Goal: Transaction & Acquisition: Purchase product/service

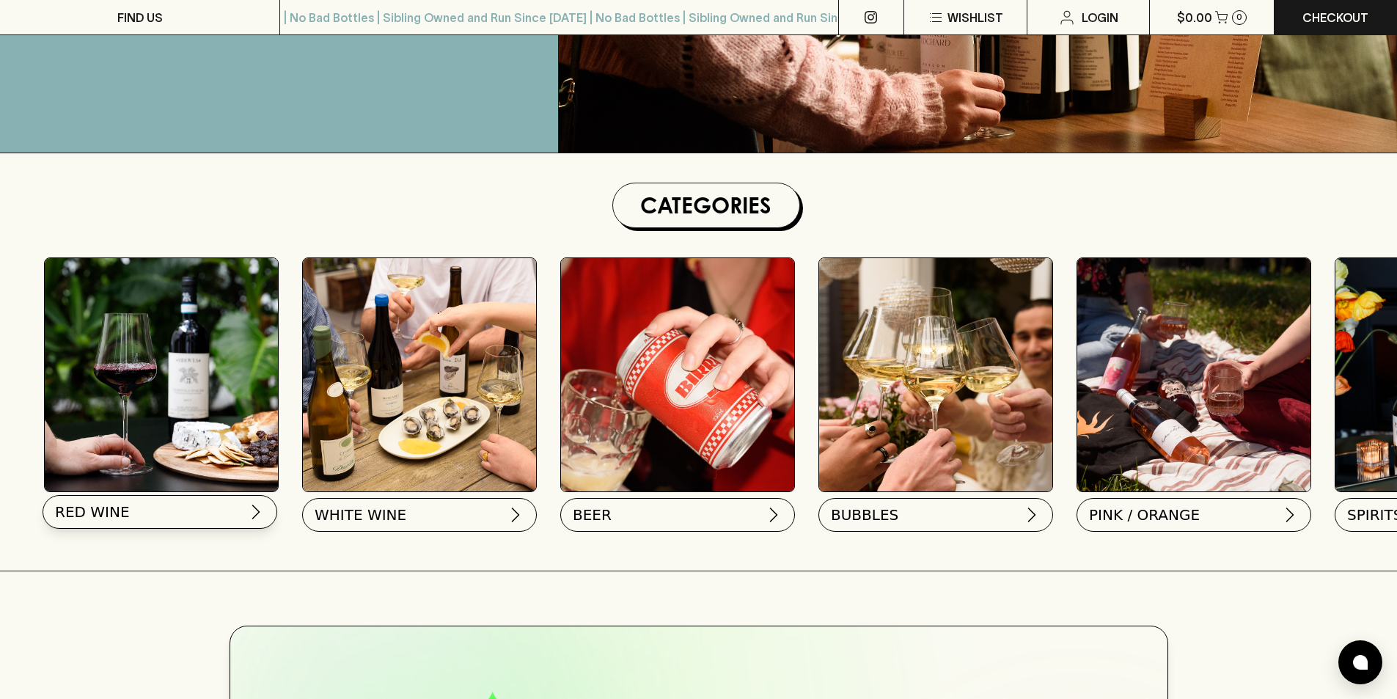
click at [195, 516] on button "RED WINE" at bounding box center [160, 512] width 235 height 34
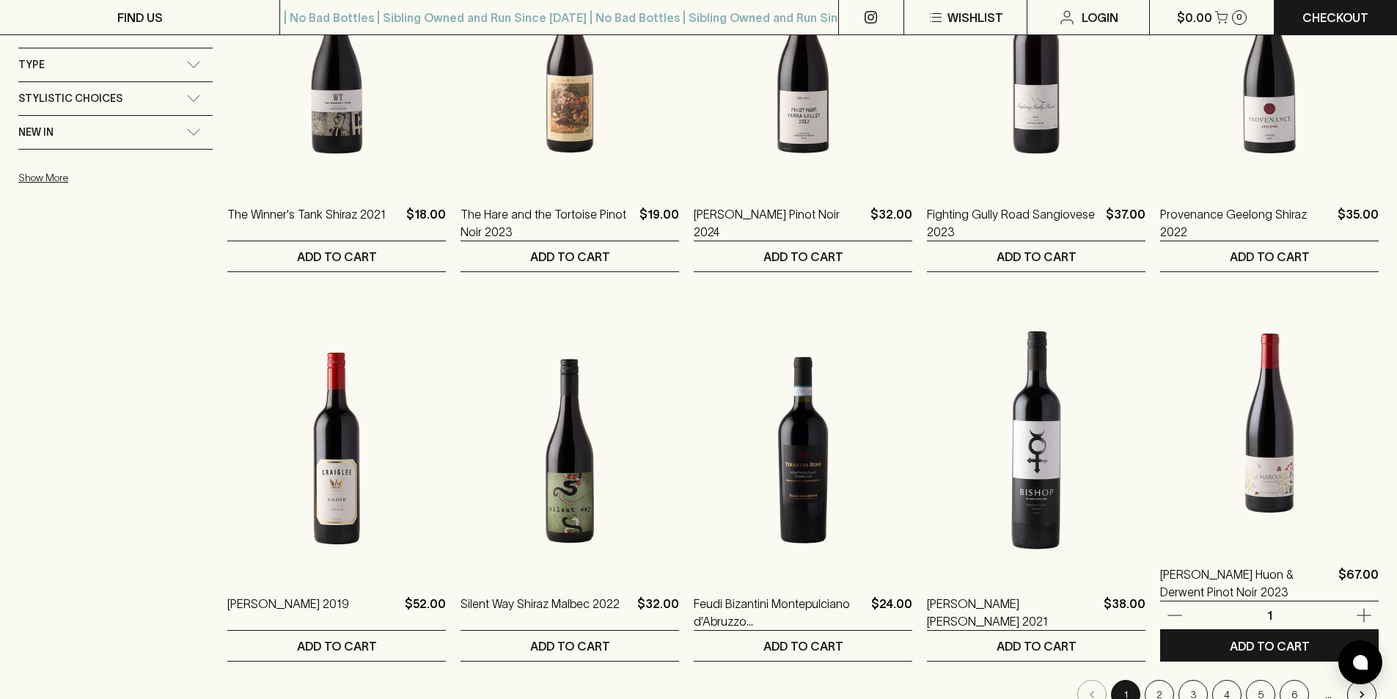
scroll to position [1247, 0]
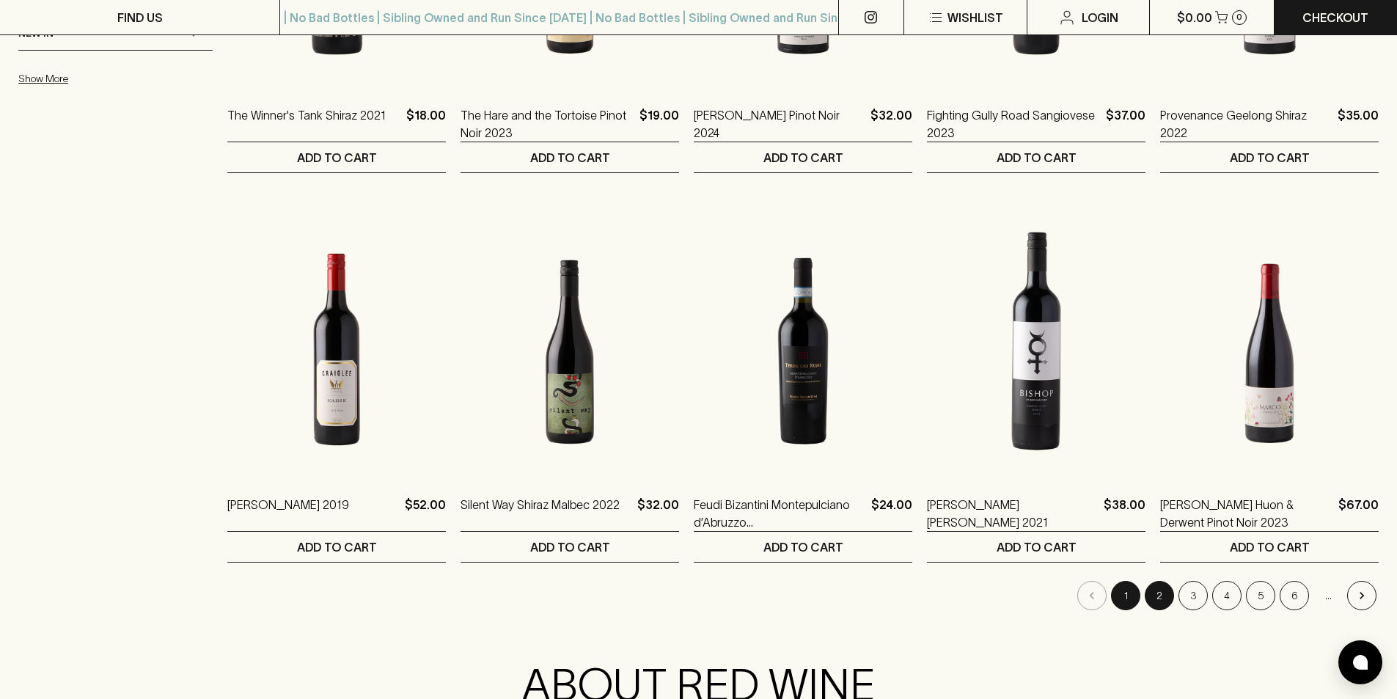
click at [1158, 596] on button "2" at bounding box center [1159, 595] width 29 height 29
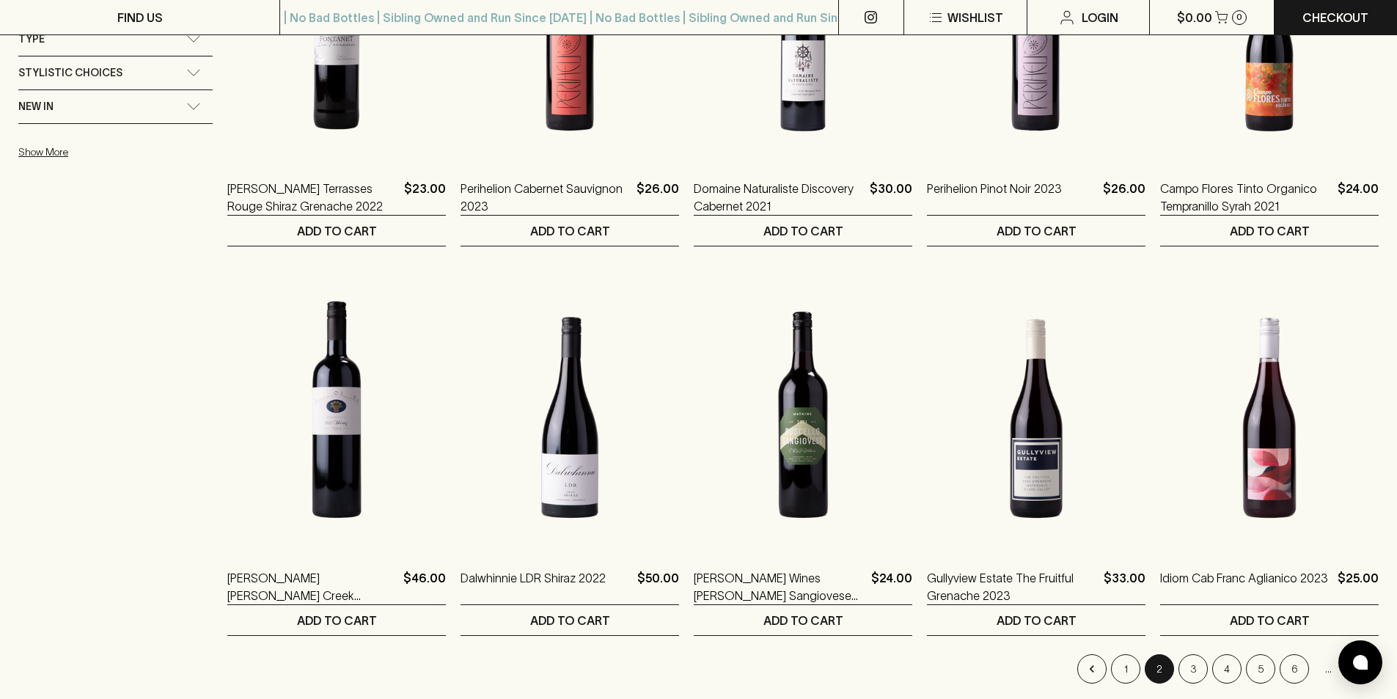
scroll to position [1613, 0]
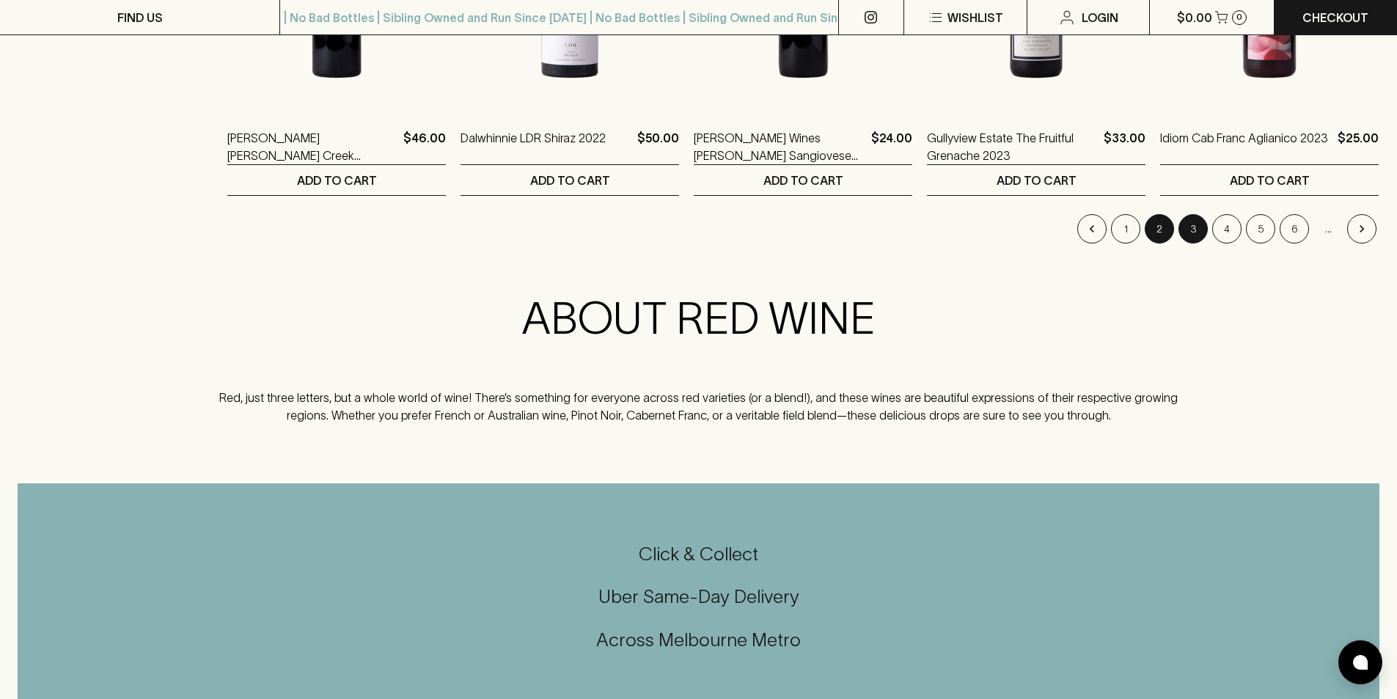
click at [1192, 229] on button "3" at bounding box center [1192, 228] width 29 height 29
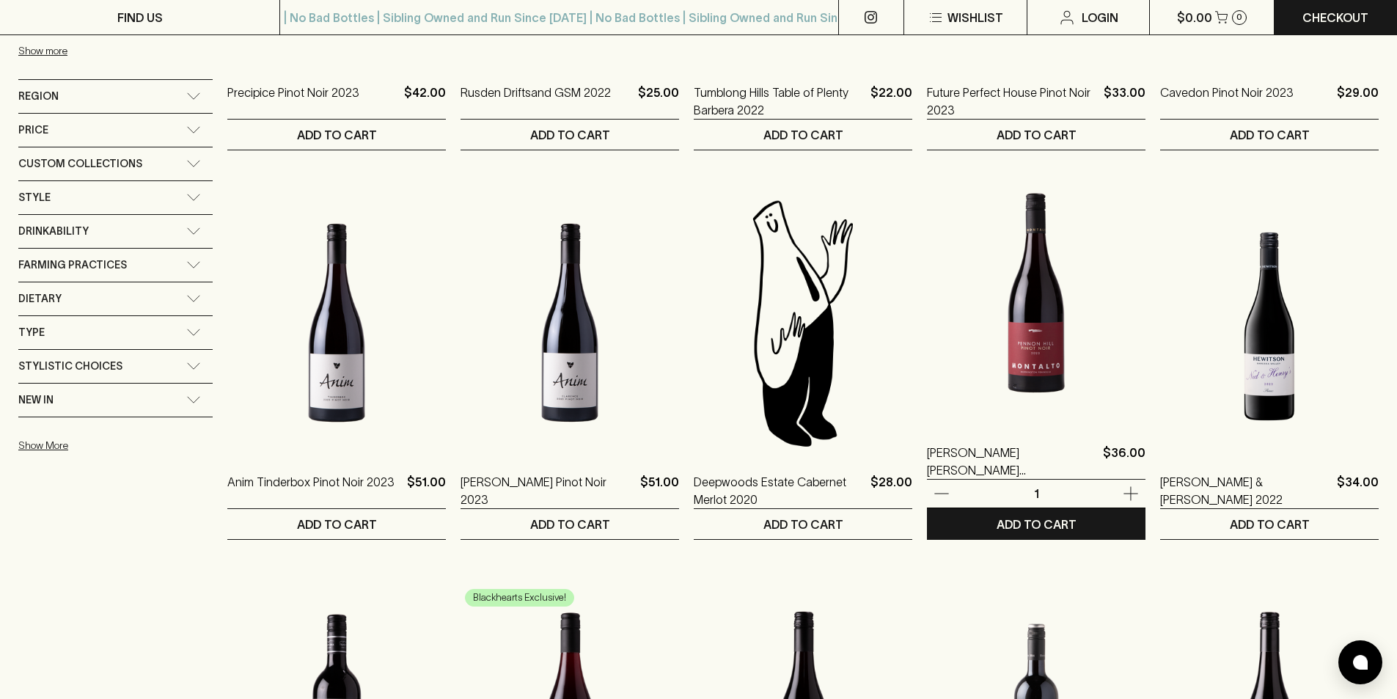
scroll to position [1247, 0]
